Goal: Information Seeking & Learning: Compare options

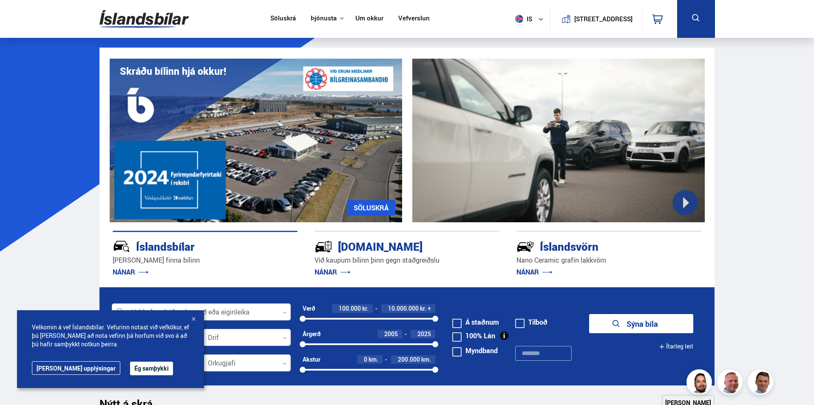
click at [130, 370] on button "Ég samþykki" at bounding box center [151, 369] width 43 height 14
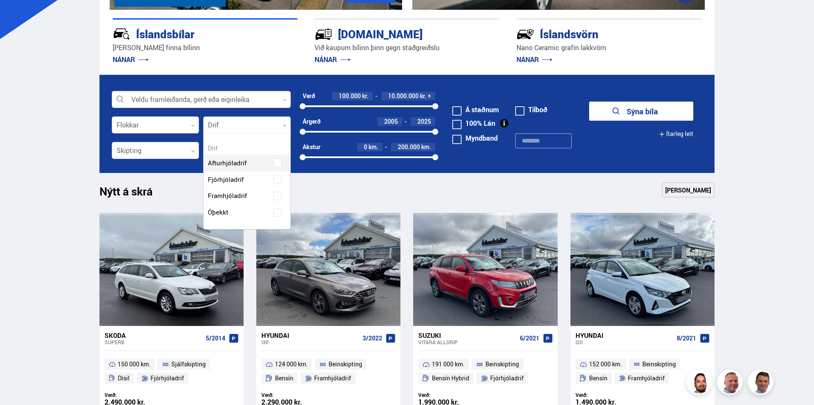
click at [250, 120] on div at bounding box center [247, 125] width 88 height 17
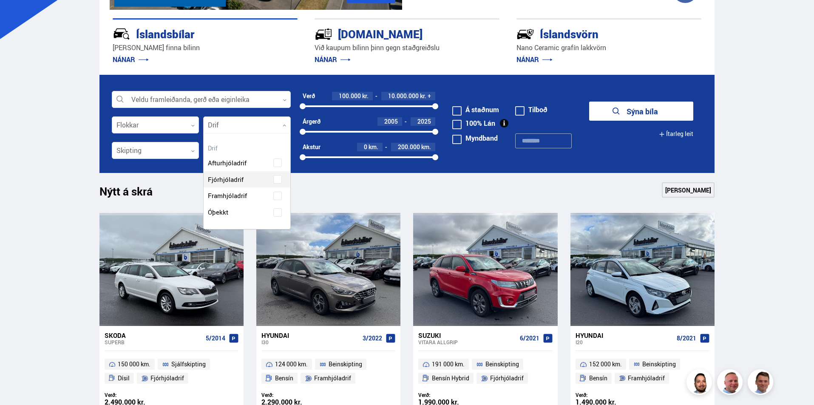
click at [273, 178] on div "Afturhjóladrif Fjórhjóladrif Framhjóladrif Óþekkt" at bounding box center [246, 181] width 87 height 79
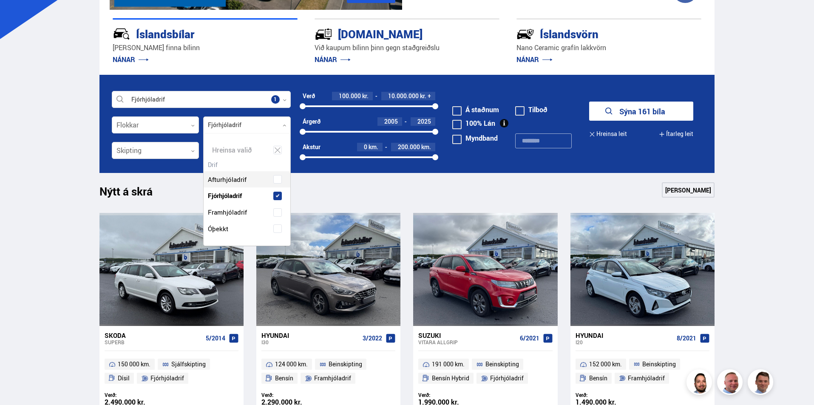
click at [652, 112] on button "Sýna 161 bíla" at bounding box center [641, 111] width 104 height 19
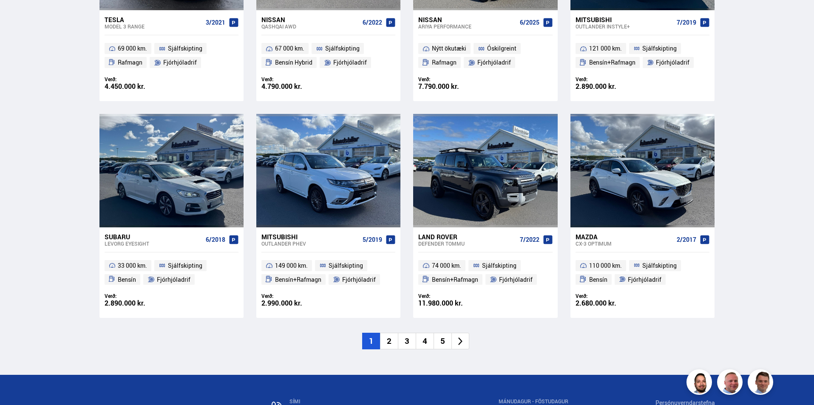
scroll to position [1274, 0]
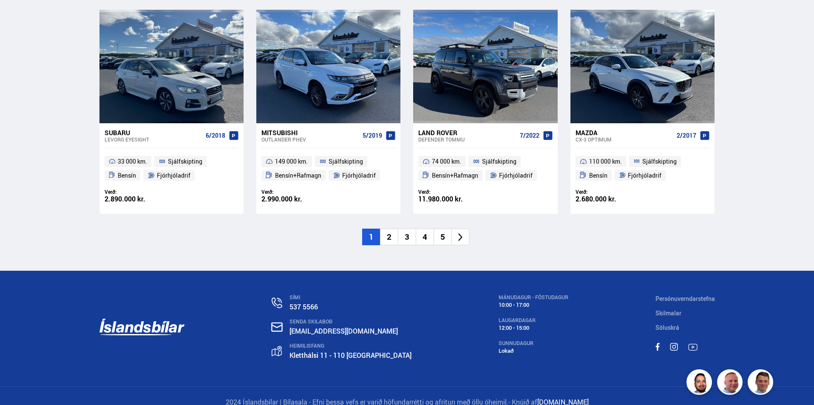
click at [390, 245] on li "2" at bounding box center [389, 237] width 18 height 17
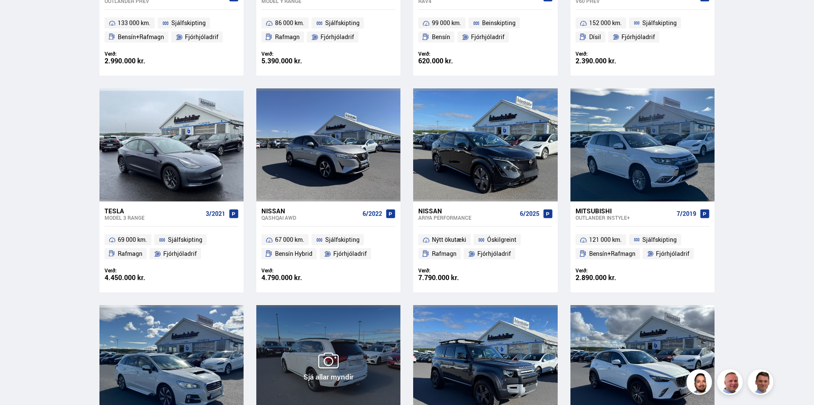
scroll to position [295, 0]
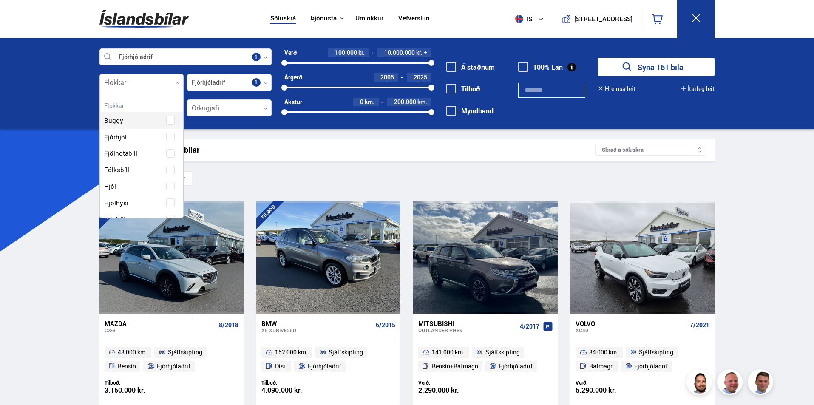
click at [180, 85] on div at bounding box center [141, 82] width 85 height 17
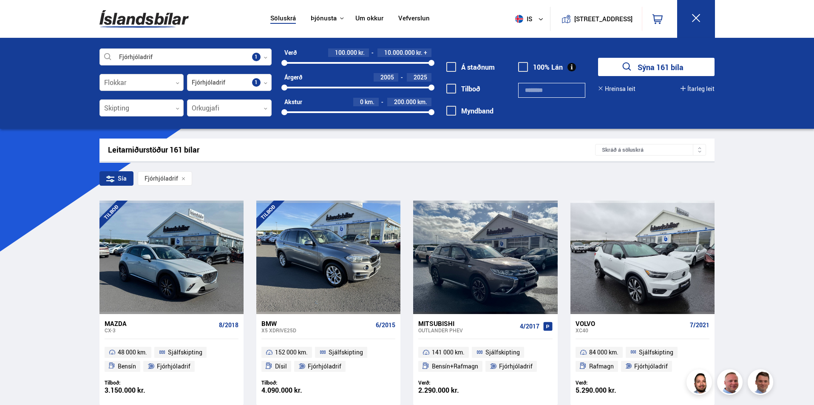
click at [174, 84] on div at bounding box center [141, 82] width 85 height 17
